Goal: Communication & Community: Share content

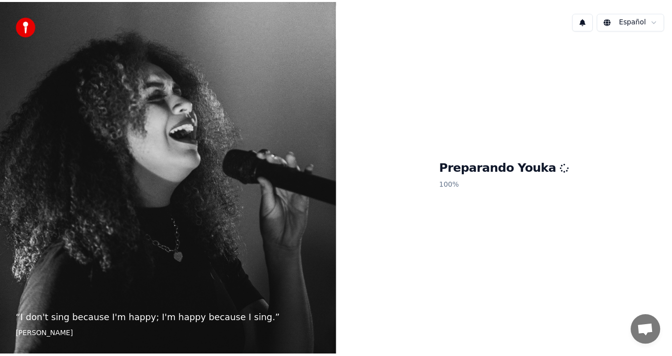
scroll to position [203, 0]
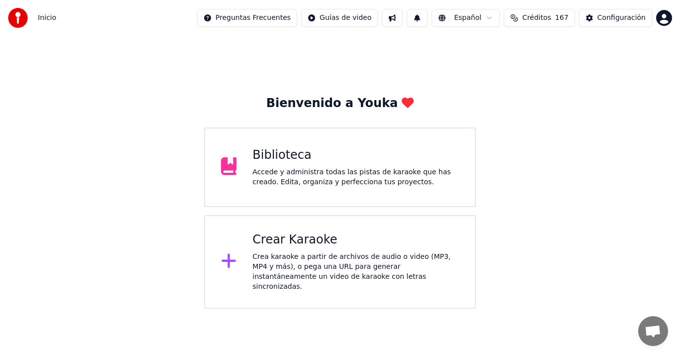
click at [534, 18] on span "Créditos" at bounding box center [536, 18] width 29 height 10
click at [665, 17] on html "Inicio Preguntas Frecuentes Guías de video Español Créditos 167 Configuración B…" at bounding box center [340, 154] width 680 height 309
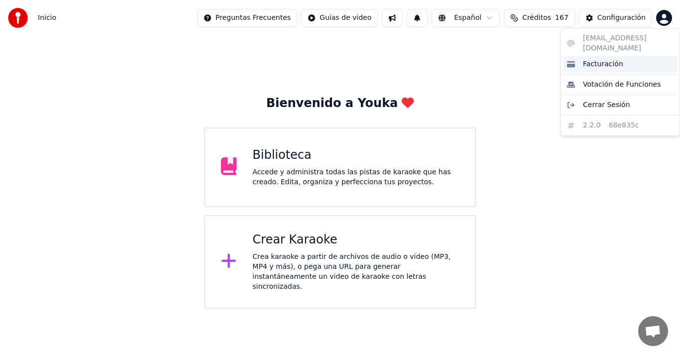
click at [615, 59] on span "Facturación" at bounding box center [603, 64] width 40 height 10
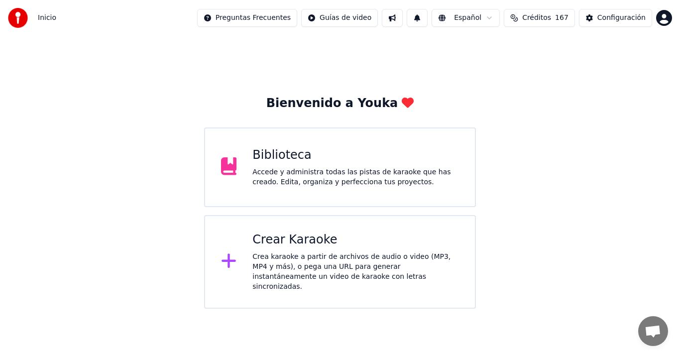
click at [326, 176] on div "Accede y administra todas las pistas de karaoke que has creado. Edita, organiza…" at bounding box center [355, 177] width 207 height 20
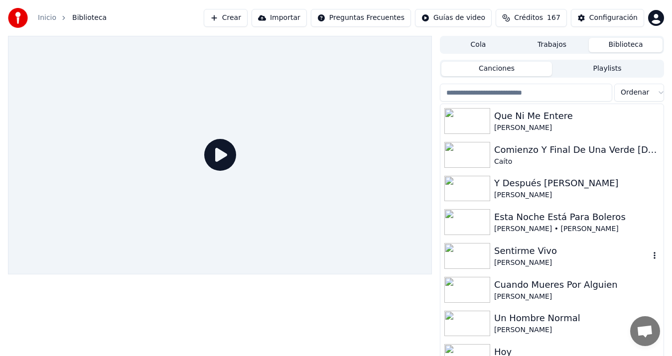
click at [461, 128] on img at bounding box center [467, 121] width 46 height 26
click at [462, 147] on img at bounding box center [467, 155] width 46 height 26
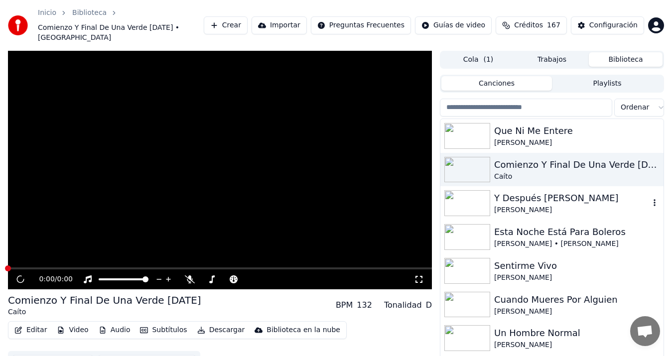
click at [476, 191] on img at bounding box center [467, 203] width 46 height 26
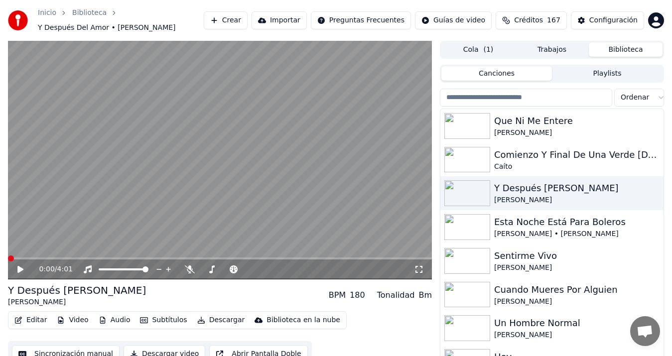
click at [20, 266] on icon at bounding box center [20, 269] width 6 height 7
click at [210, 206] on video at bounding box center [220, 160] width 424 height 238
click at [502, 121] on div "Que Ni Me Entere" at bounding box center [571, 121] width 155 height 14
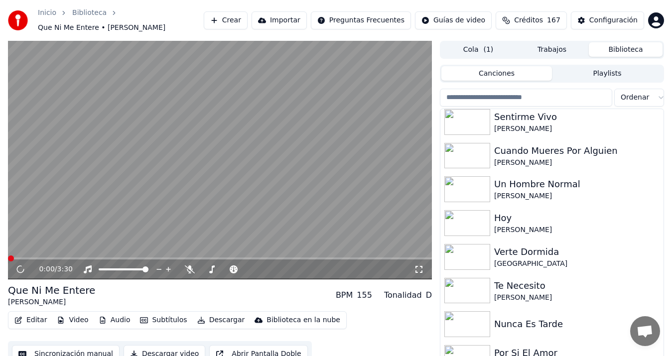
scroll to position [19, 0]
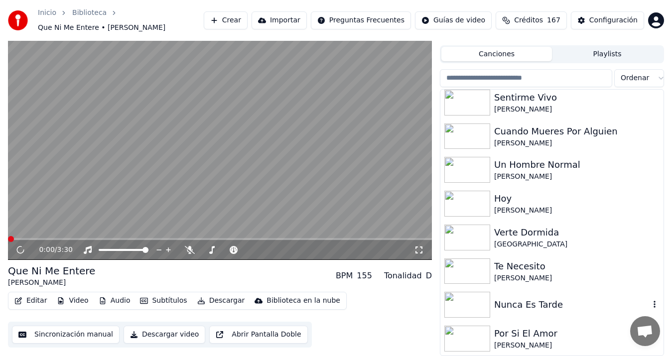
click at [619, 295] on div "Nunca Es Tarde" at bounding box center [551, 305] width 223 height 34
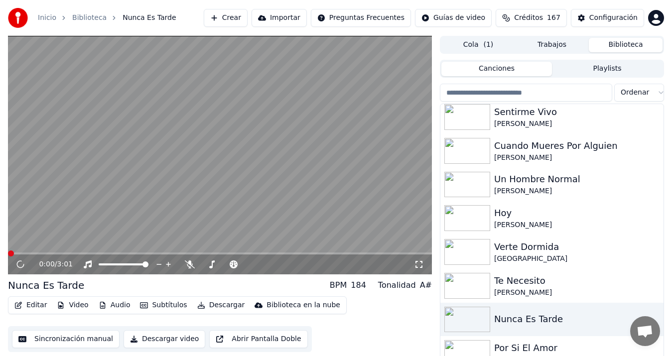
scroll to position [14, 0]
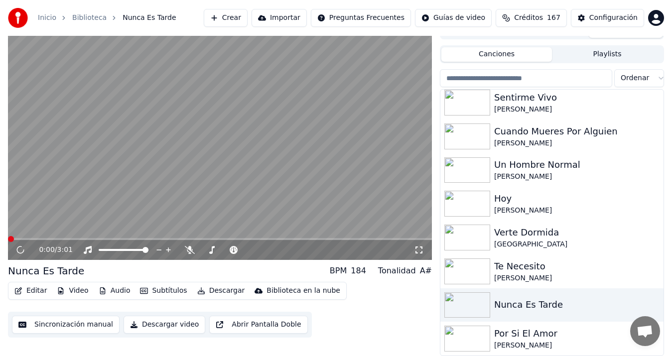
click at [245, 322] on button "Abrir Pantalla Doble" at bounding box center [258, 325] width 98 height 18
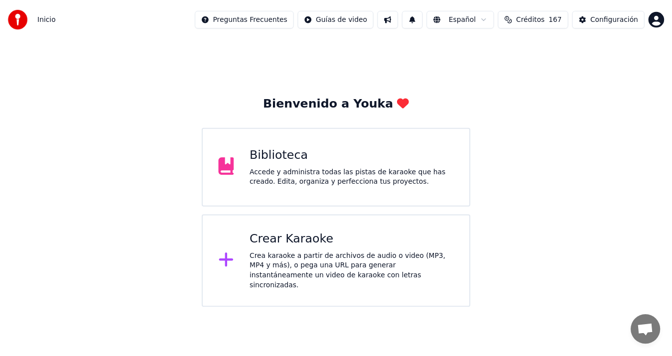
scroll to position [203, 0]
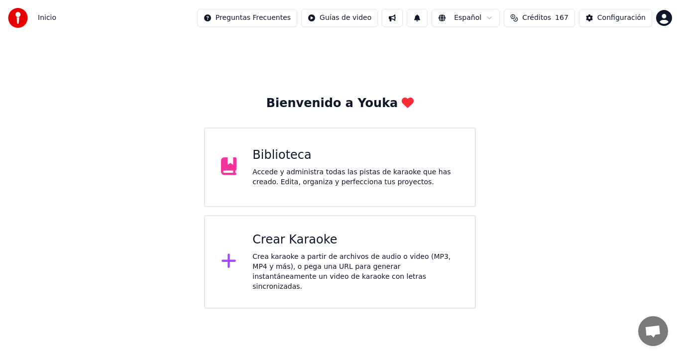
click at [660, 103] on div "Bienvenido a Youka Biblioteca Accede y administra todas las pistas de karaoke q…" at bounding box center [340, 172] width 680 height 273
click at [270, 154] on div "Biblioteca" at bounding box center [355, 155] width 207 height 16
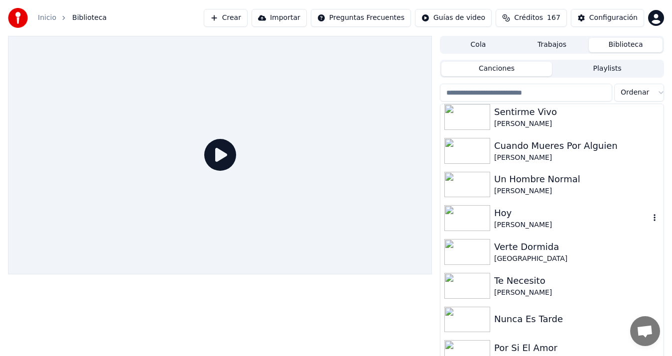
scroll to position [14, 0]
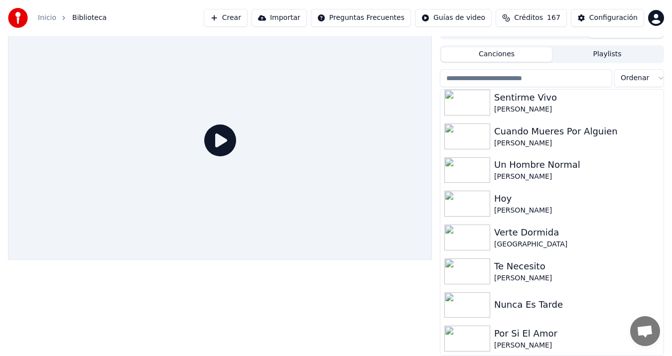
click at [639, 332] on span "Chat abierto" at bounding box center [644, 332] width 16 height 14
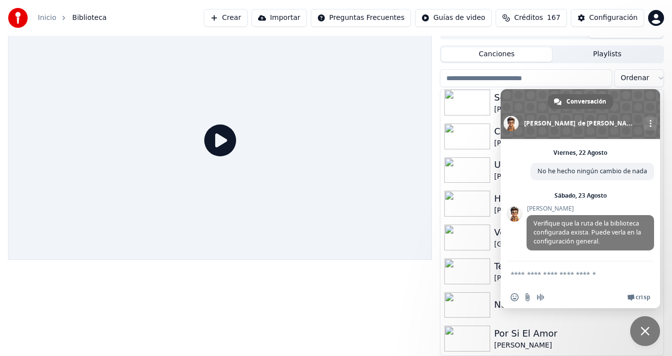
scroll to position [221, 0]
type textarea "**********"
click at [643, 271] on span "Enviar" at bounding box center [642, 273] width 7 height 7
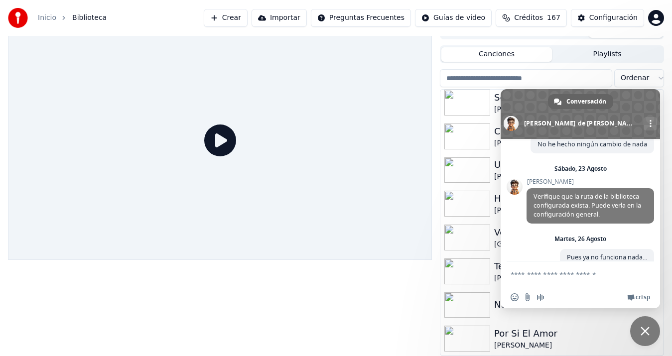
scroll to position [275, 0]
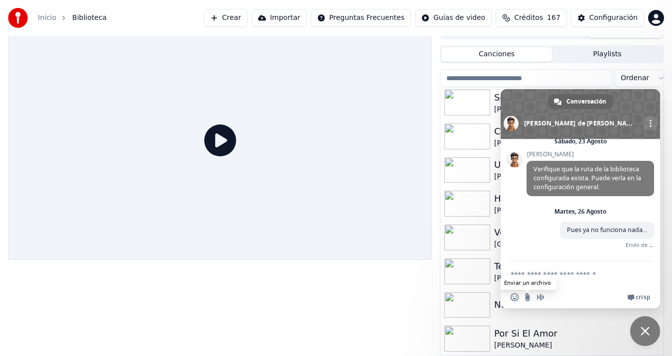
click at [525, 297] on input "Enviar un archivo" at bounding box center [527, 297] width 8 height 8
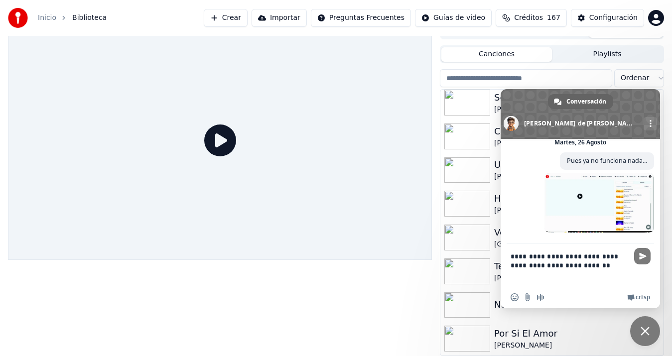
scroll to position [342, 0]
type textarea "**********"
click at [646, 256] on span "Enviar" at bounding box center [642, 256] width 16 height 16
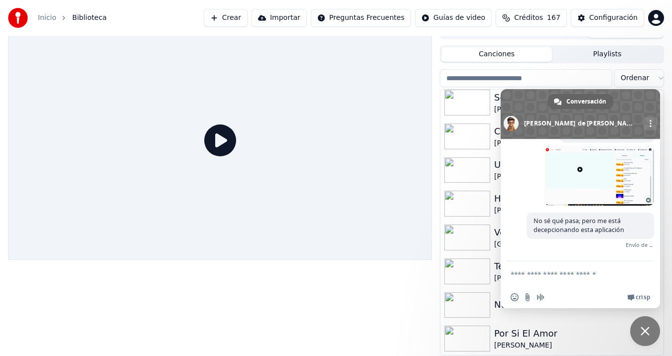
scroll to position [356, 0]
